Goal: Navigation & Orientation: Find specific page/section

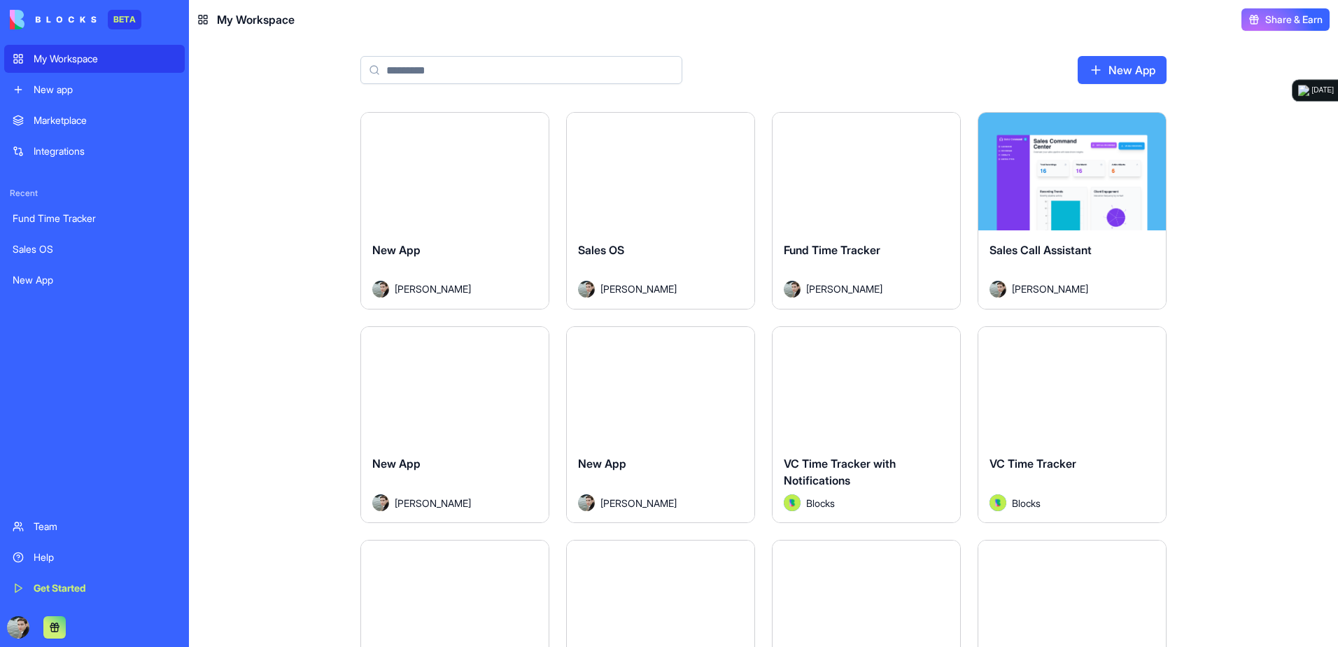
click at [664, 197] on div "Launch" at bounding box center [661, 172] width 188 height 118
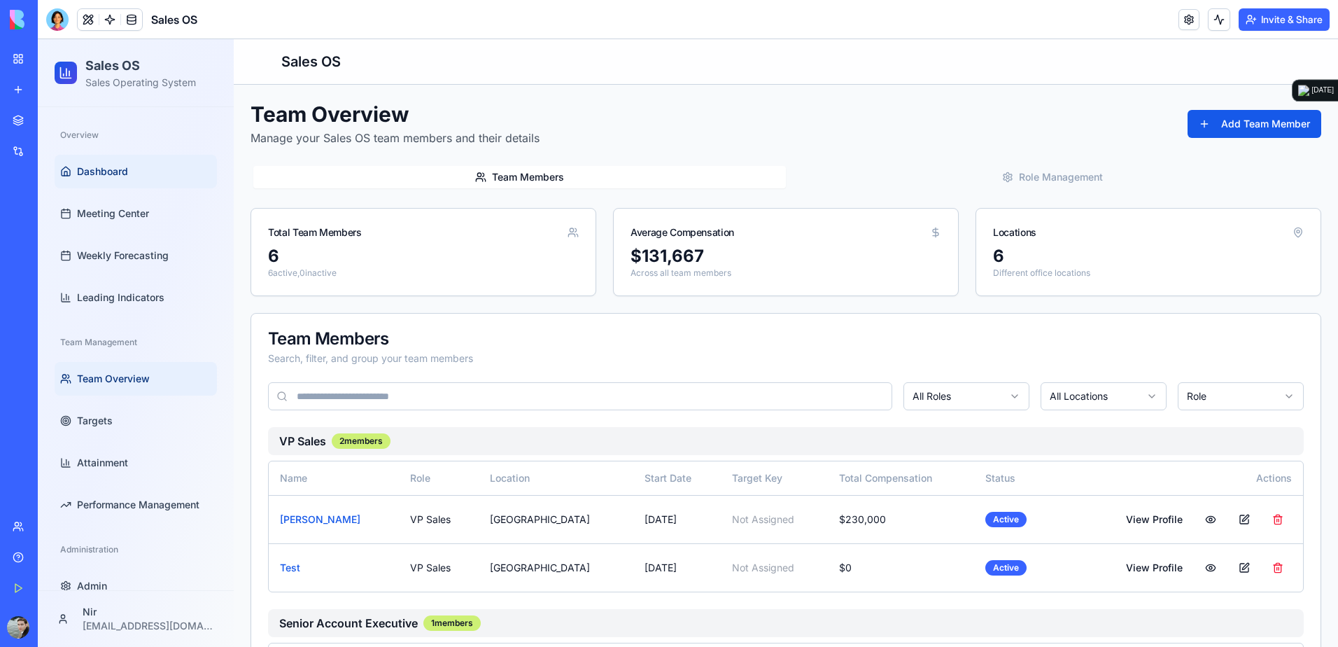
click at [125, 175] on span "Dashboard" at bounding box center [102, 171] width 51 height 14
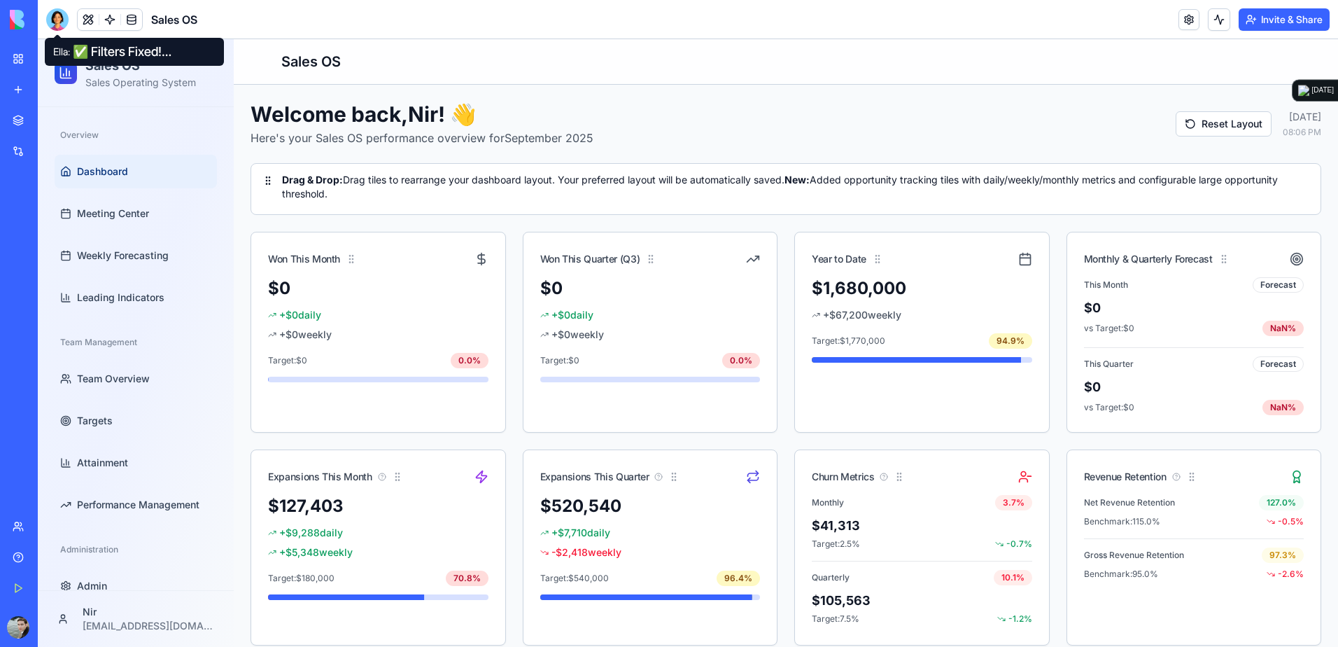
click at [53, 18] on div at bounding box center [57, 19] width 22 height 22
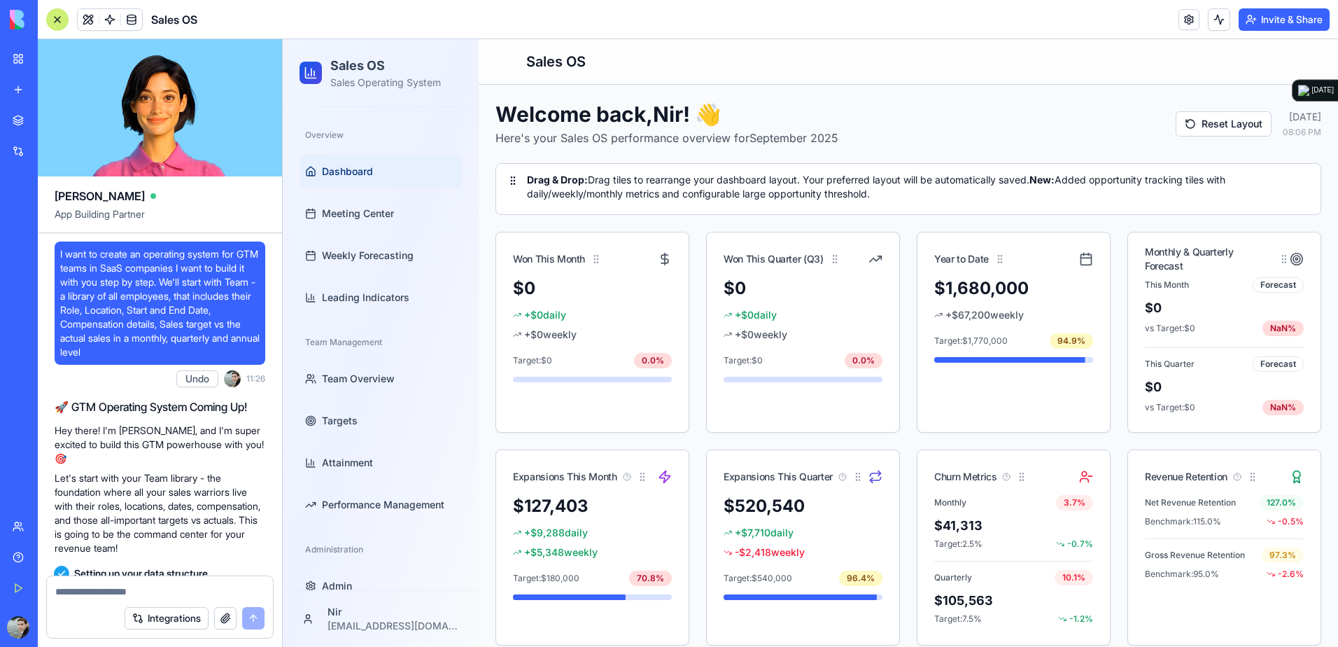
scroll to position [71737, 0]
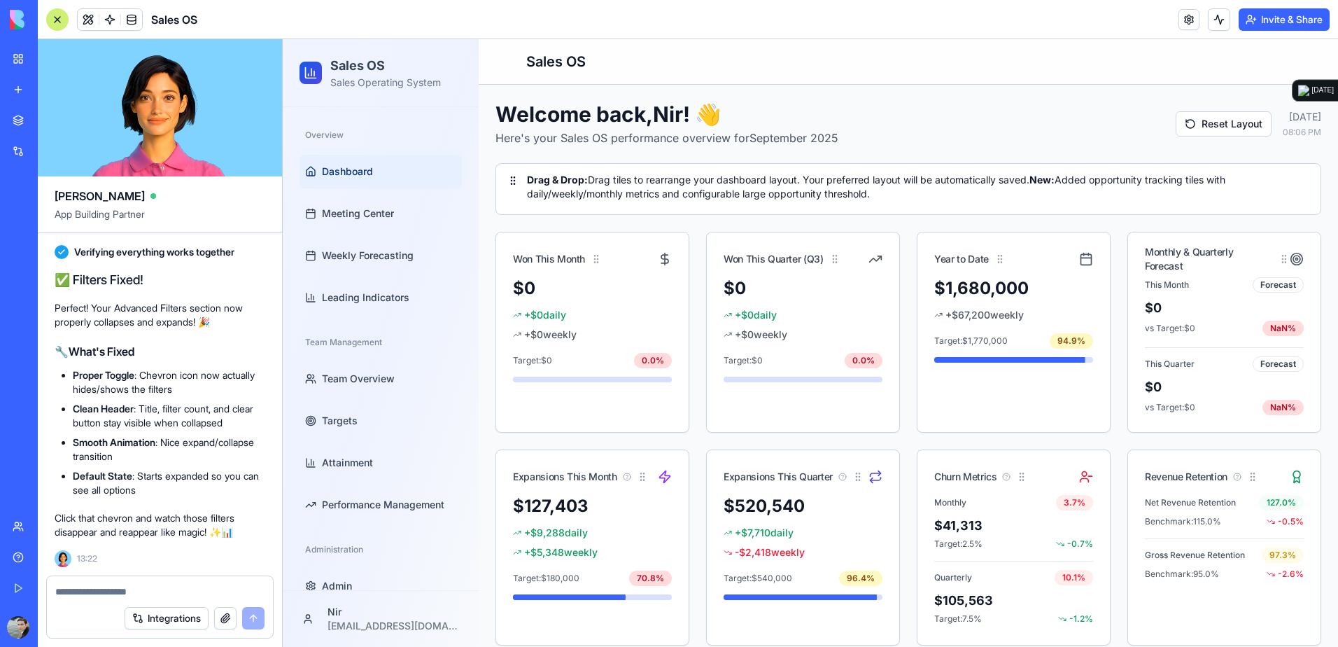
click at [62, 19] on div at bounding box center [57, 19] width 22 height 22
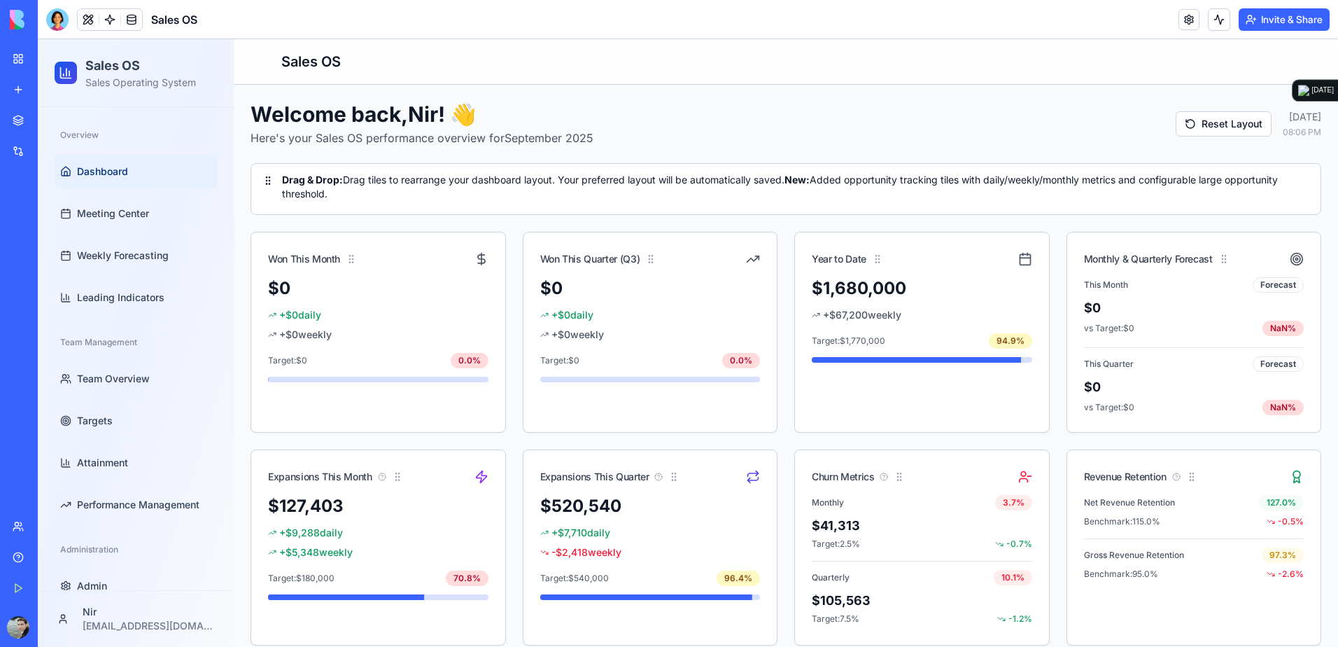
drag, startPoint x: 601, startPoint y: 232, endPoint x: 839, endPoint y: 142, distance: 254.3
click at [839, 142] on div "Welcome back, Nir ! 👋 Here's your Sales OS performance overview for [DATE] Rese…" at bounding box center [786, 123] width 1071 height 45
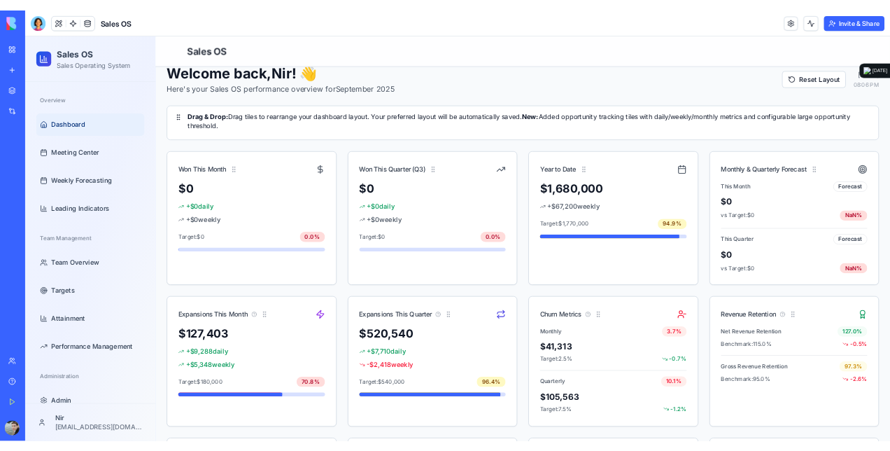
scroll to position [0, 0]
